Goal: Task Accomplishment & Management: Manage account settings

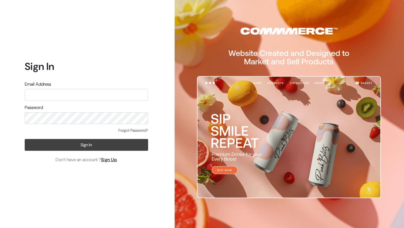
type input "[EMAIL_ADDRESS][DOMAIN_NAME]"
click at [125, 148] on button "Sign In" at bounding box center [86, 145] width 123 height 12
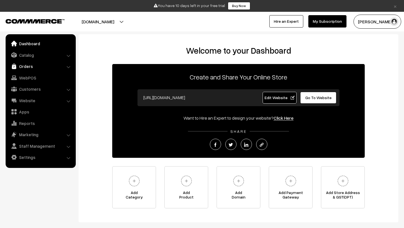
click at [40, 65] on link "Orders" at bounding box center [40, 66] width 67 height 10
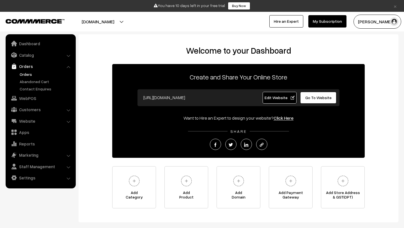
click at [30, 75] on link "Orders" at bounding box center [46, 74] width 56 height 6
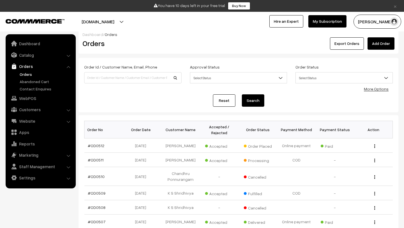
scroll to position [9, 0]
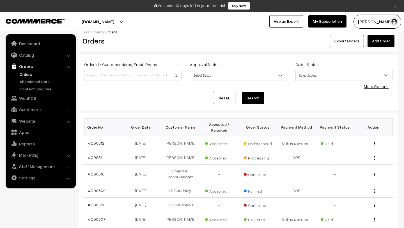
click at [370, 22] on button "[PERSON_NAME]" at bounding box center [377, 22] width 48 height 14
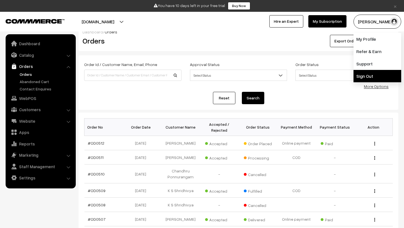
click at [361, 77] on link "Sign Out" at bounding box center [377, 76] width 48 height 12
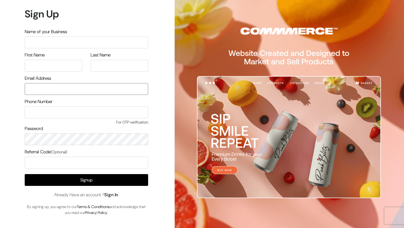
type input "[EMAIL_ADDRESS][DOMAIN_NAME]"
click at [112, 195] on link "Sign In" at bounding box center [111, 194] width 14 height 6
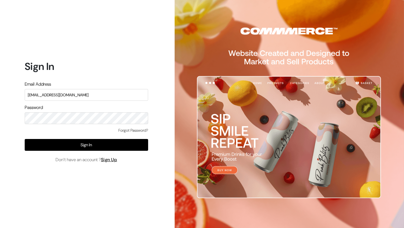
click at [86, 95] on input "[EMAIL_ADDRESS][DOMAIN_NAME]" at bounding box center [86, 95] width 123 height 12
type input "lo"
